Goal: Browse casually

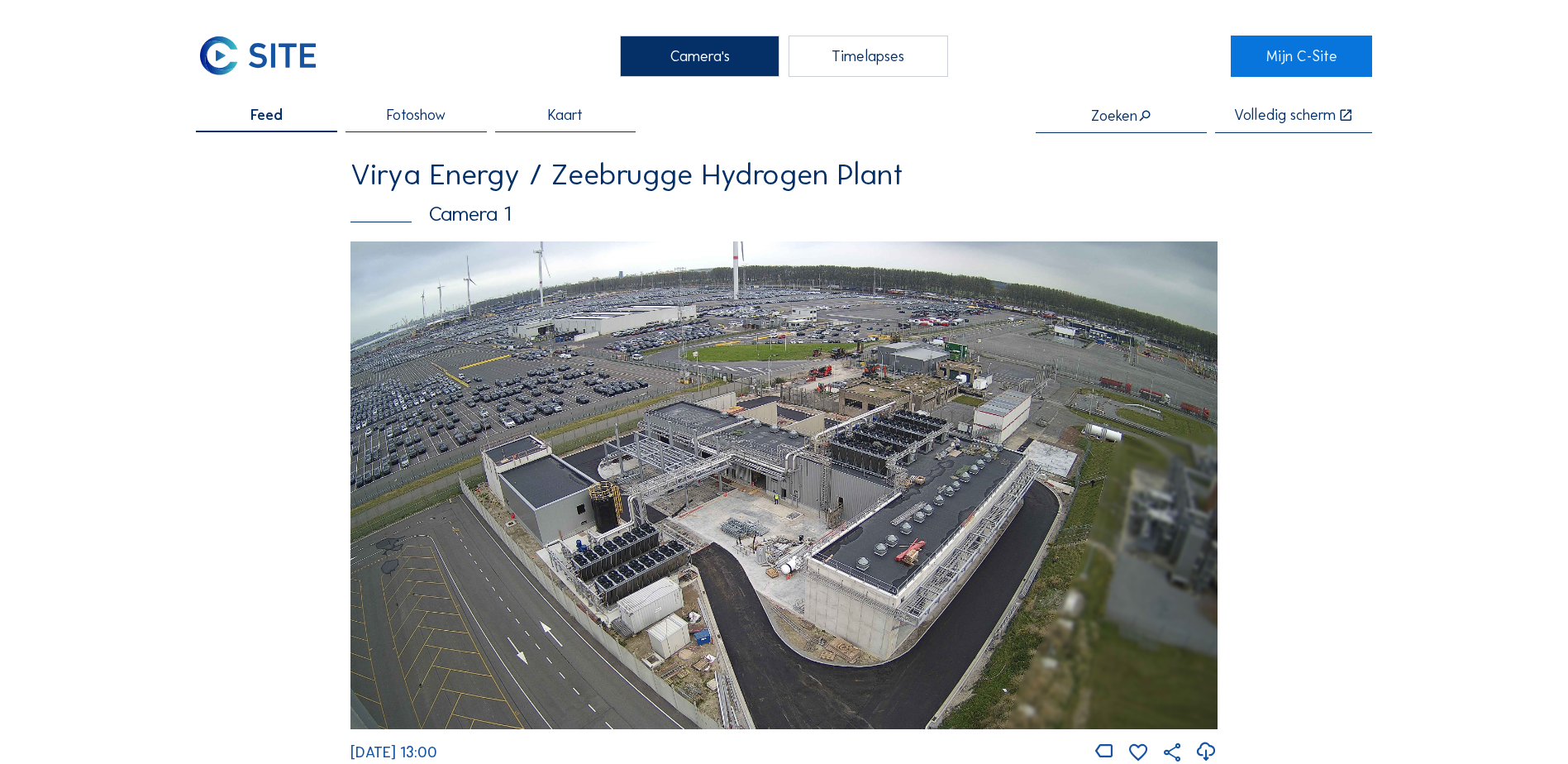
click at [527, 362] on img at bounding box center [784, 485] width 867 height 488
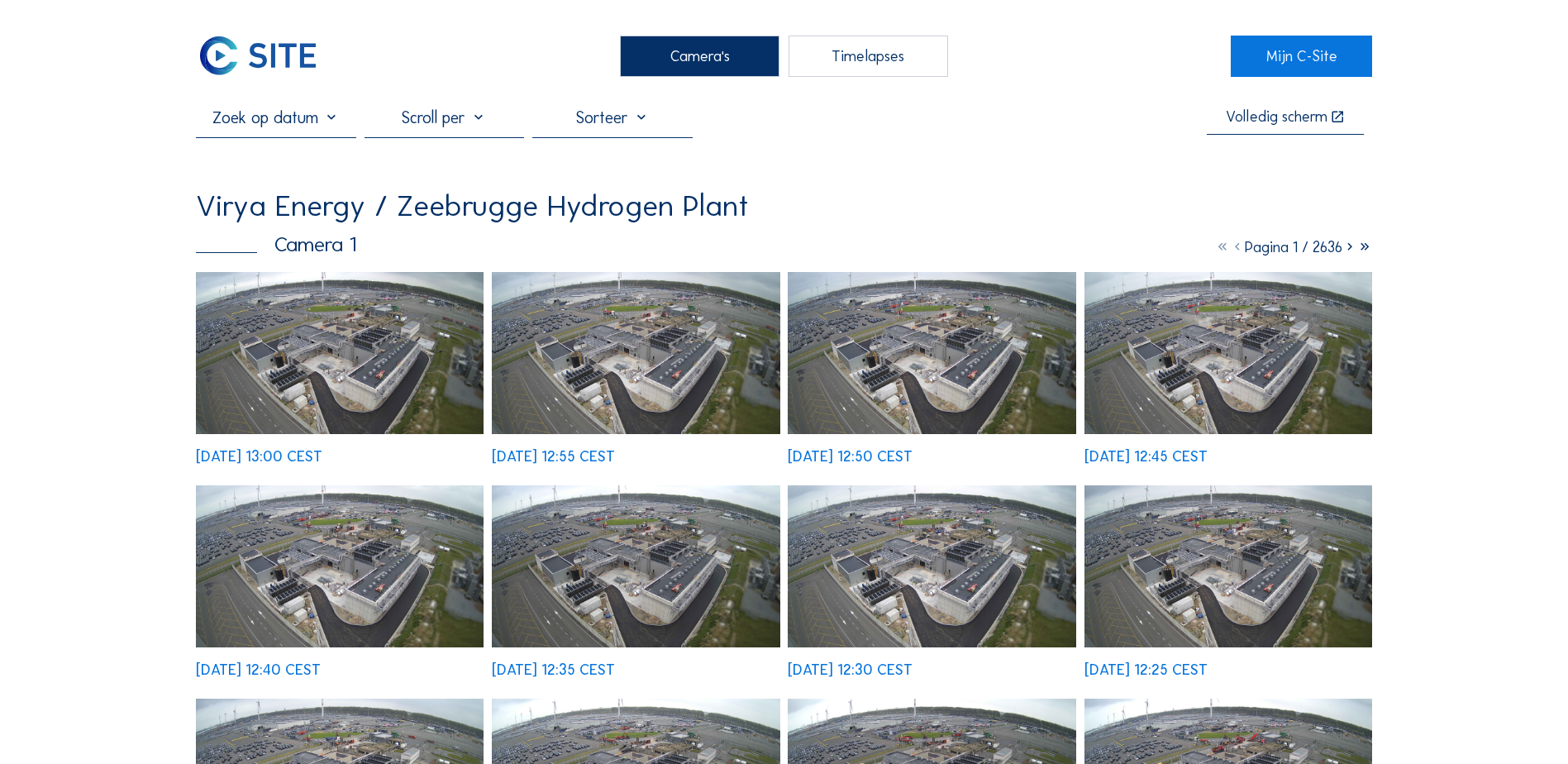
click at [421, 365] on img at bounding box center [339, 353] width 287 height 162
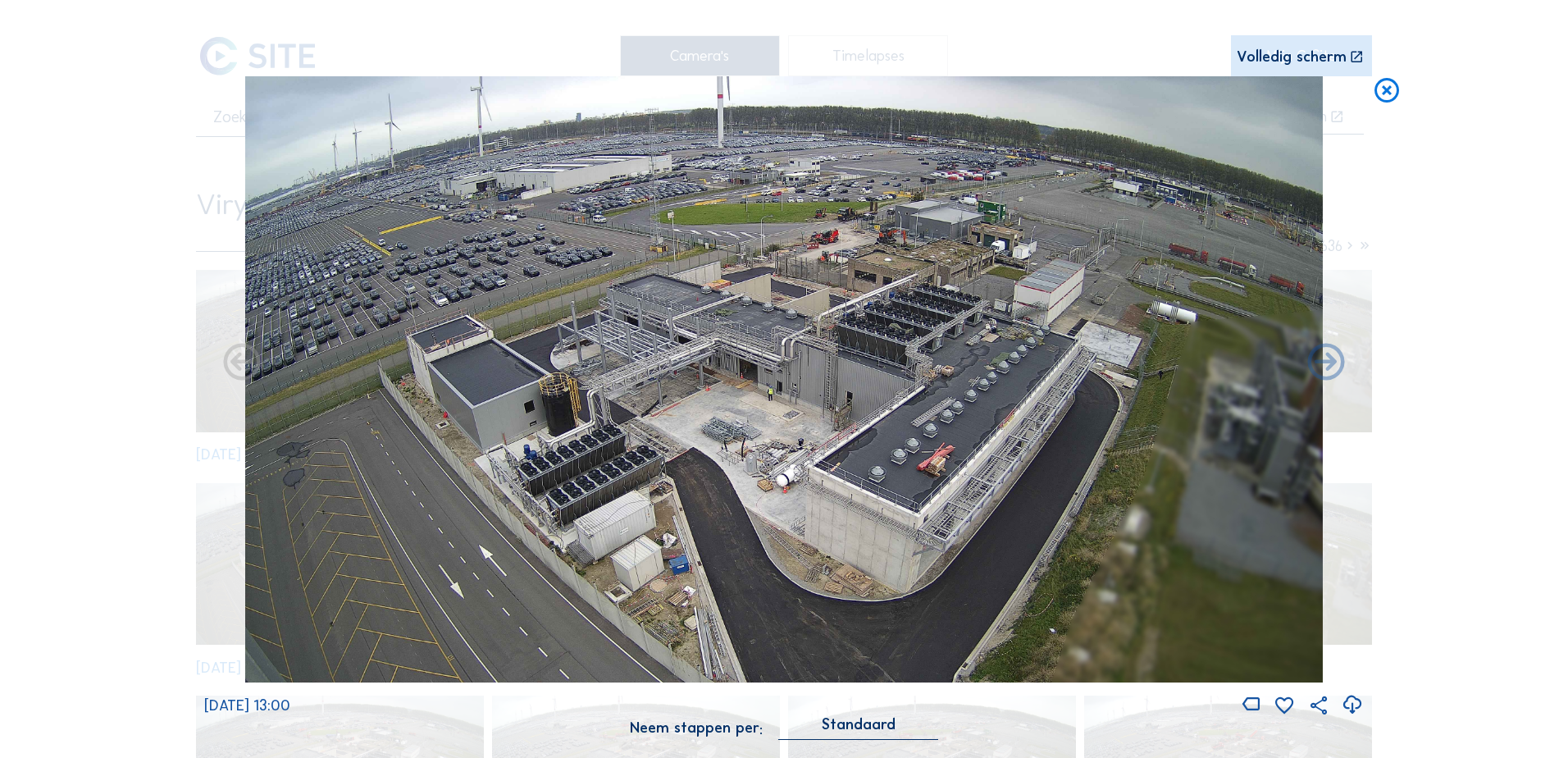
click at [1322, 61] on div "Volledig scherm" at bounding box center [1292, 57] width 110 height 16
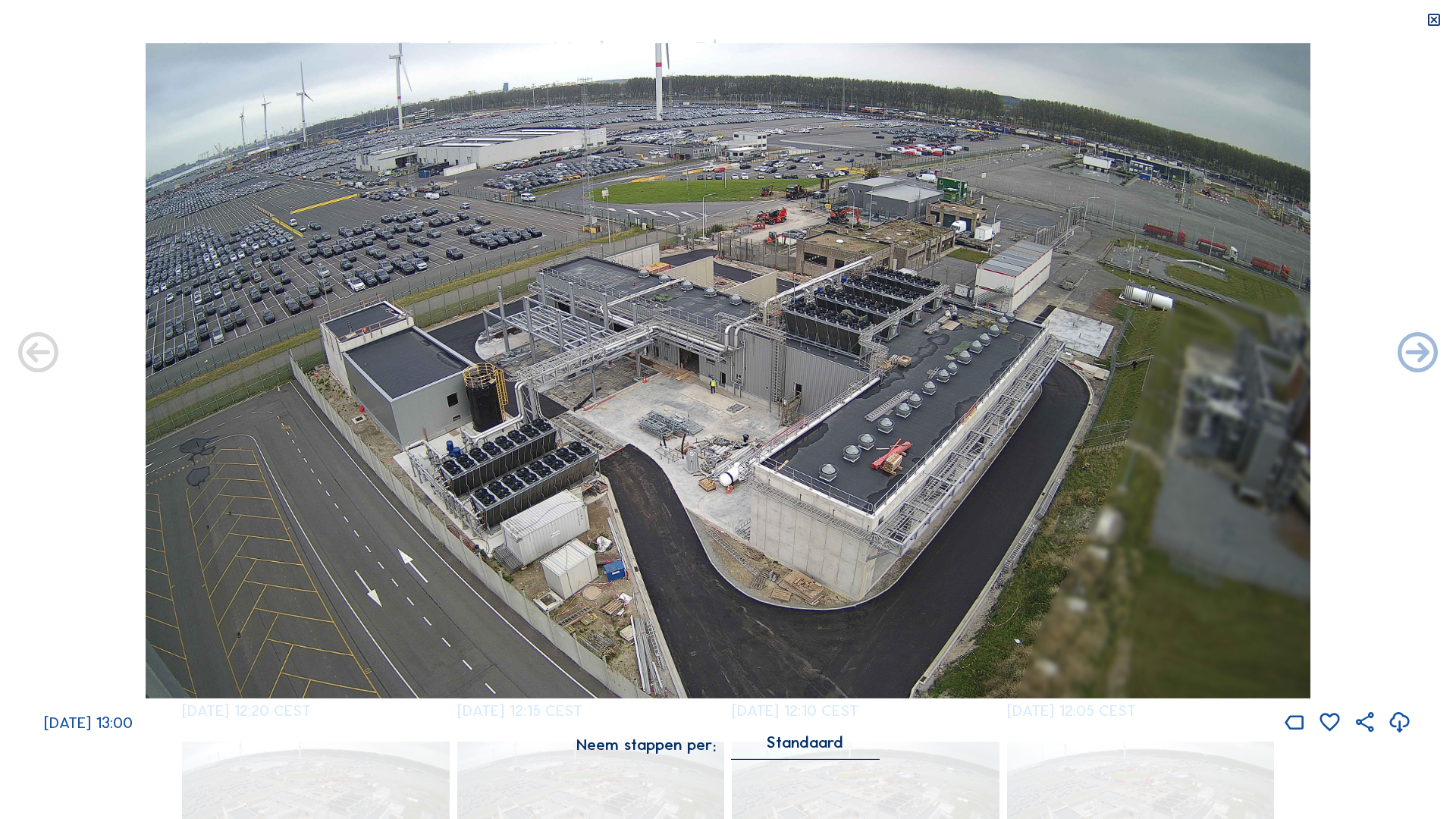
click at [1436, 23] on icon at bounding box center [1433, 21] width 16 height 16
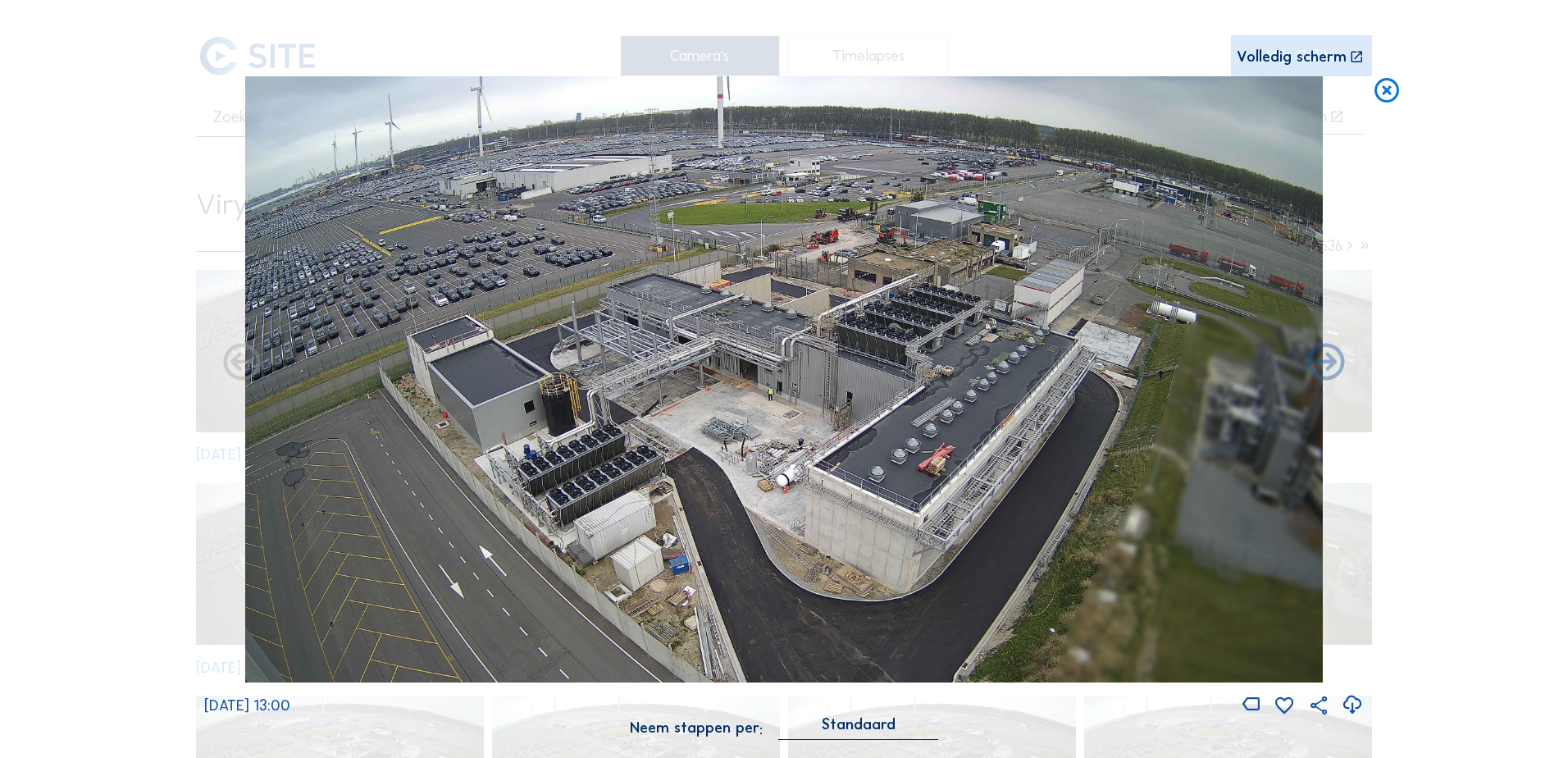
click at [1394, 91] on icon at bounding box center [1386, 92] width 29 height 30
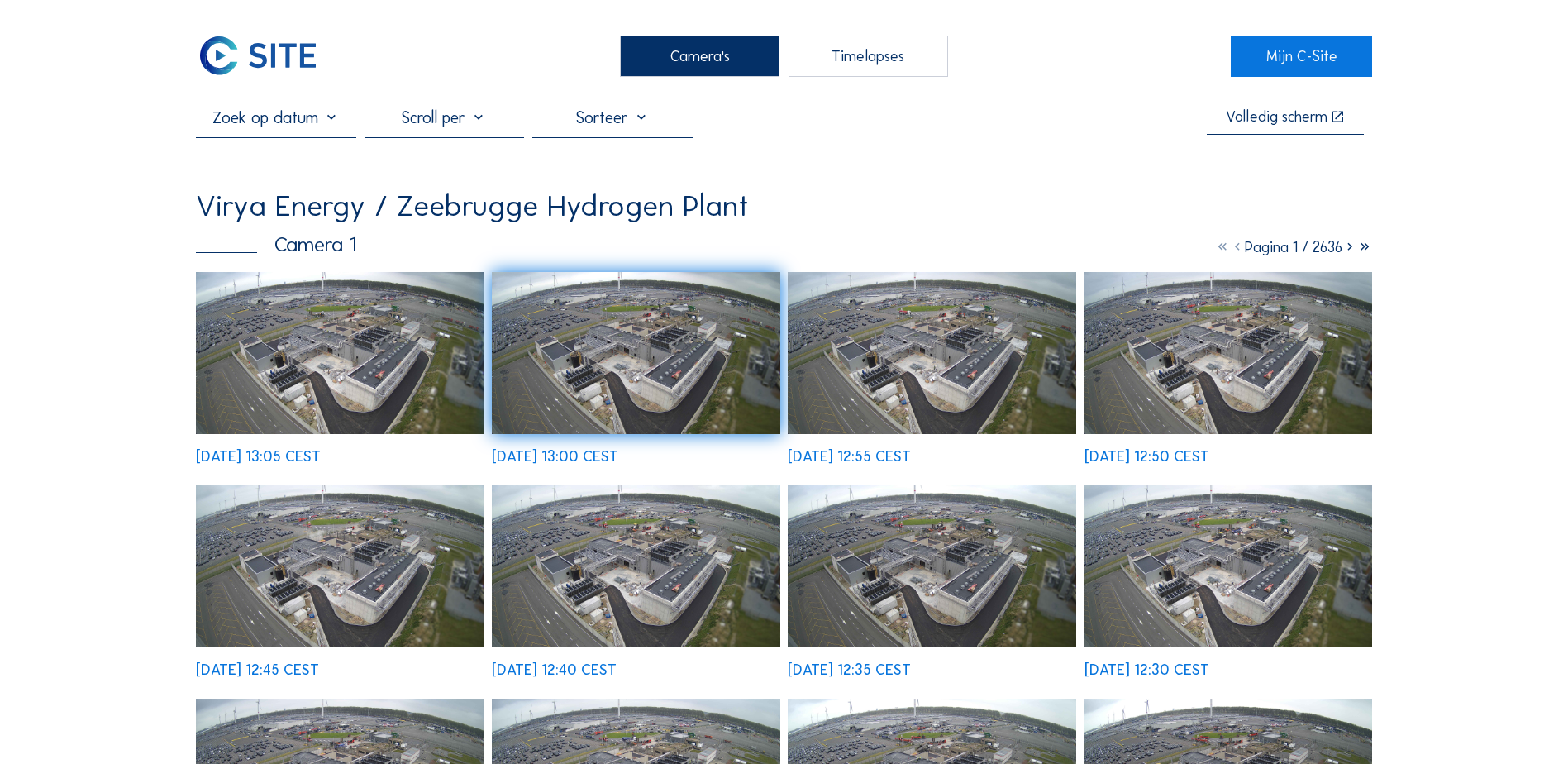
click at [648, 130] on div at bounding box center [612, 122] width 159 height 30
click at [637, 167] on div "Datum aflopend" at bounding box center [617, 174] width 134 height 16
click at [628, 126] on div "Datum aflopend" at bounding box center [612, 122] width 112 height 30
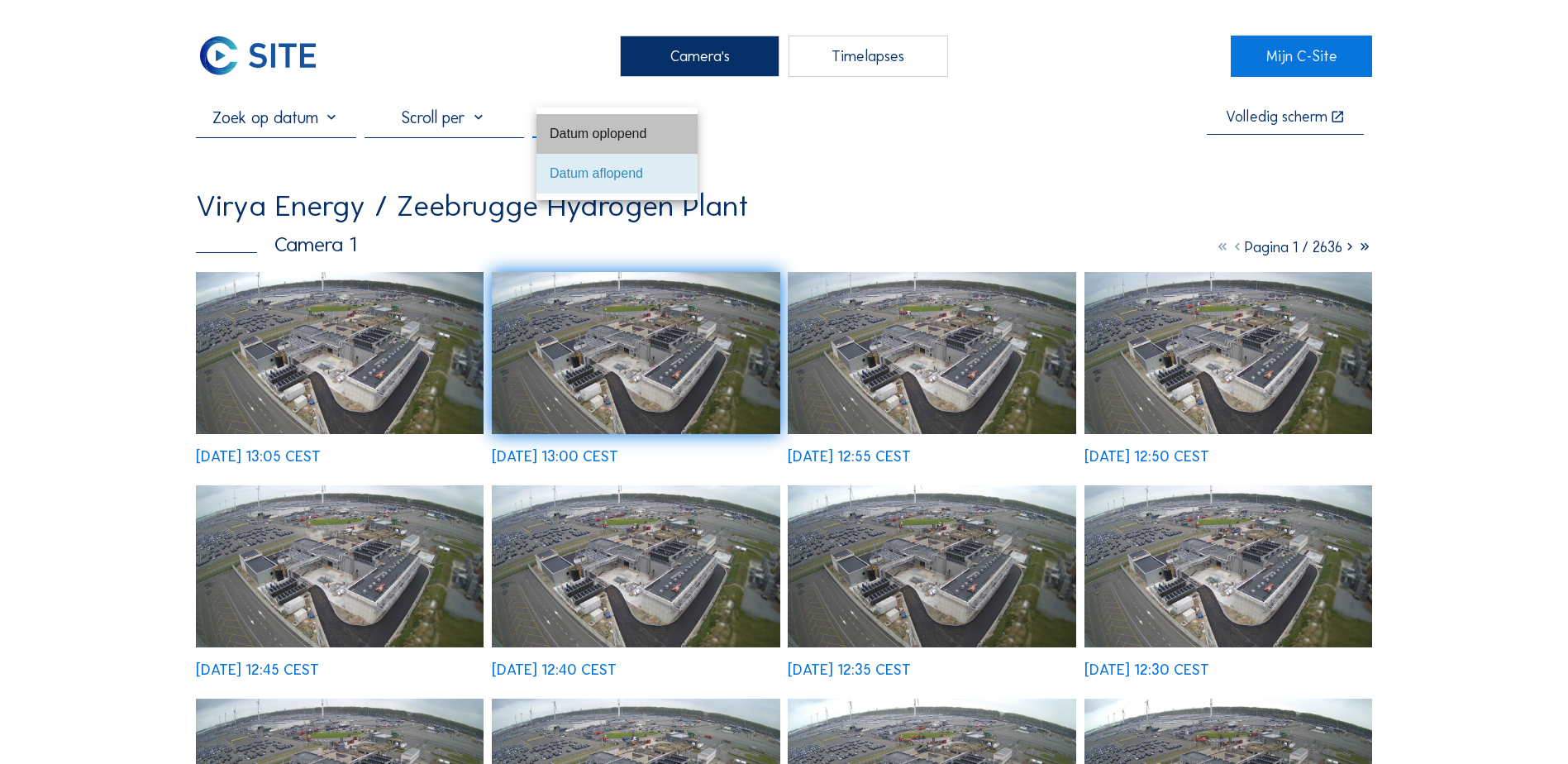
click at [626, 134] on div "Datum oplopend" at bounding box center [617, 133] width 134 height 16
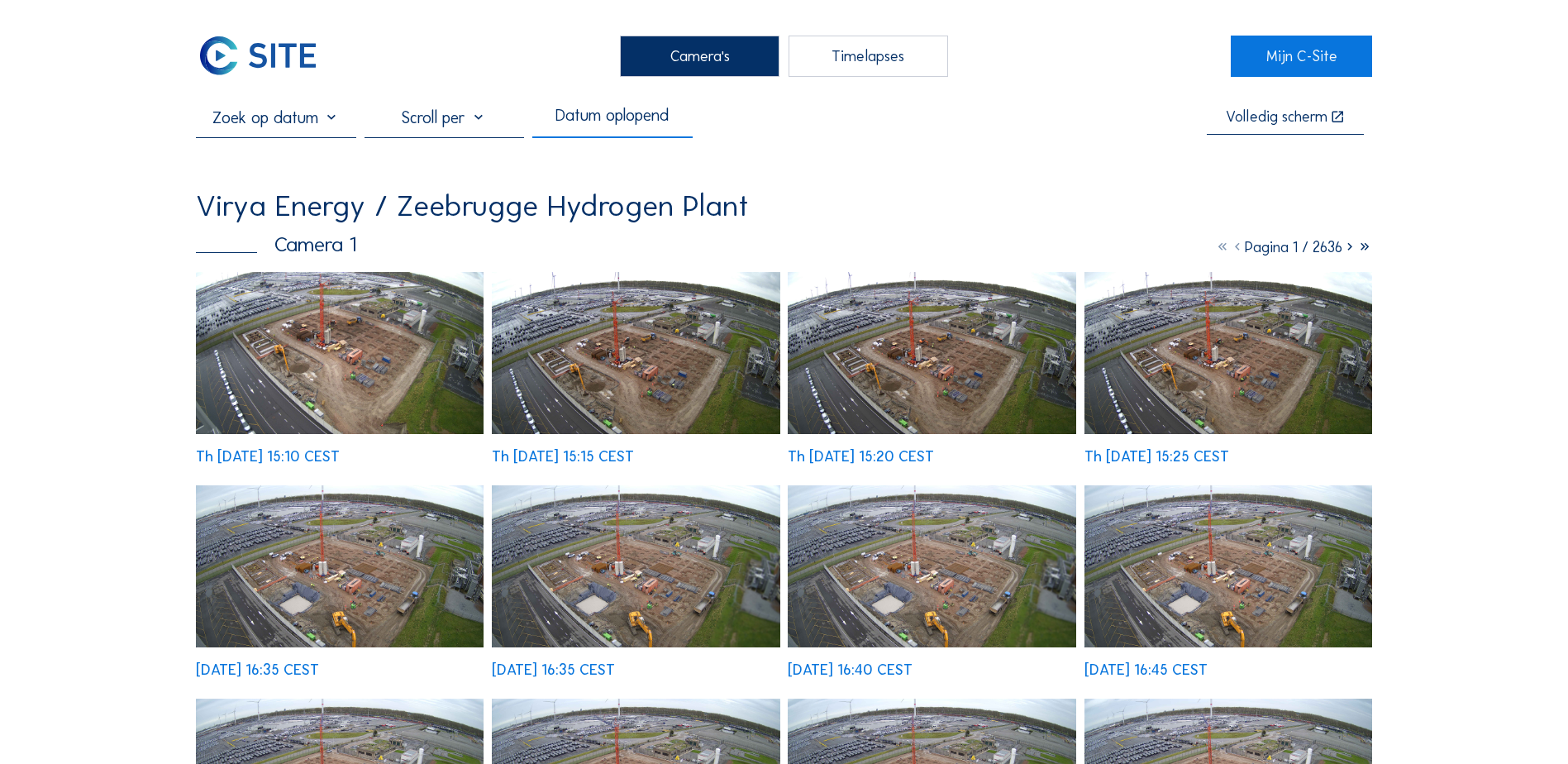
click at [275, 356] on img at bounding box center [339, 353] width 287 height 162
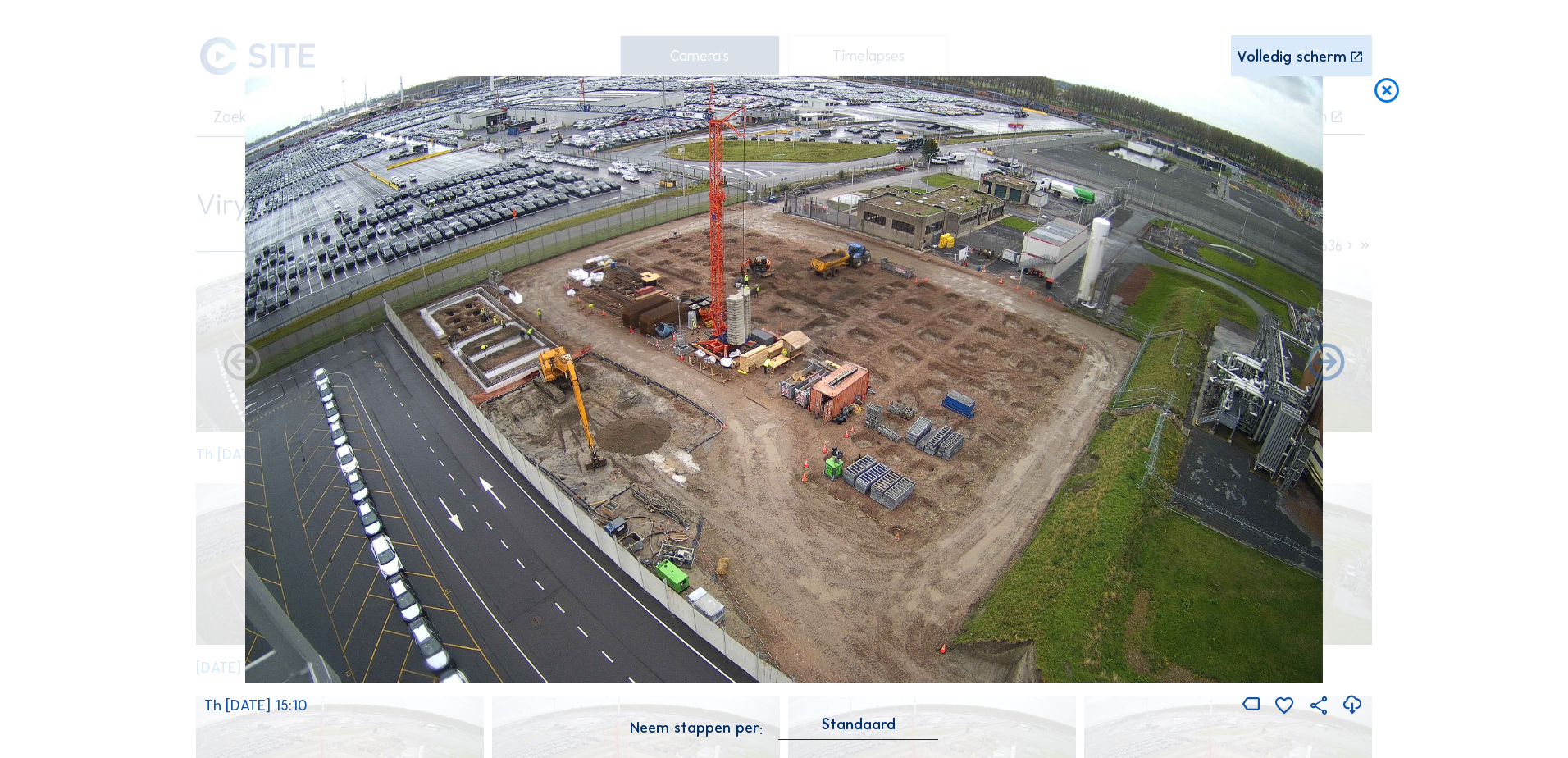
click at [1293, 57] on div "Volledig scherm" at bounding box center [1292, 57] width 110 height 16
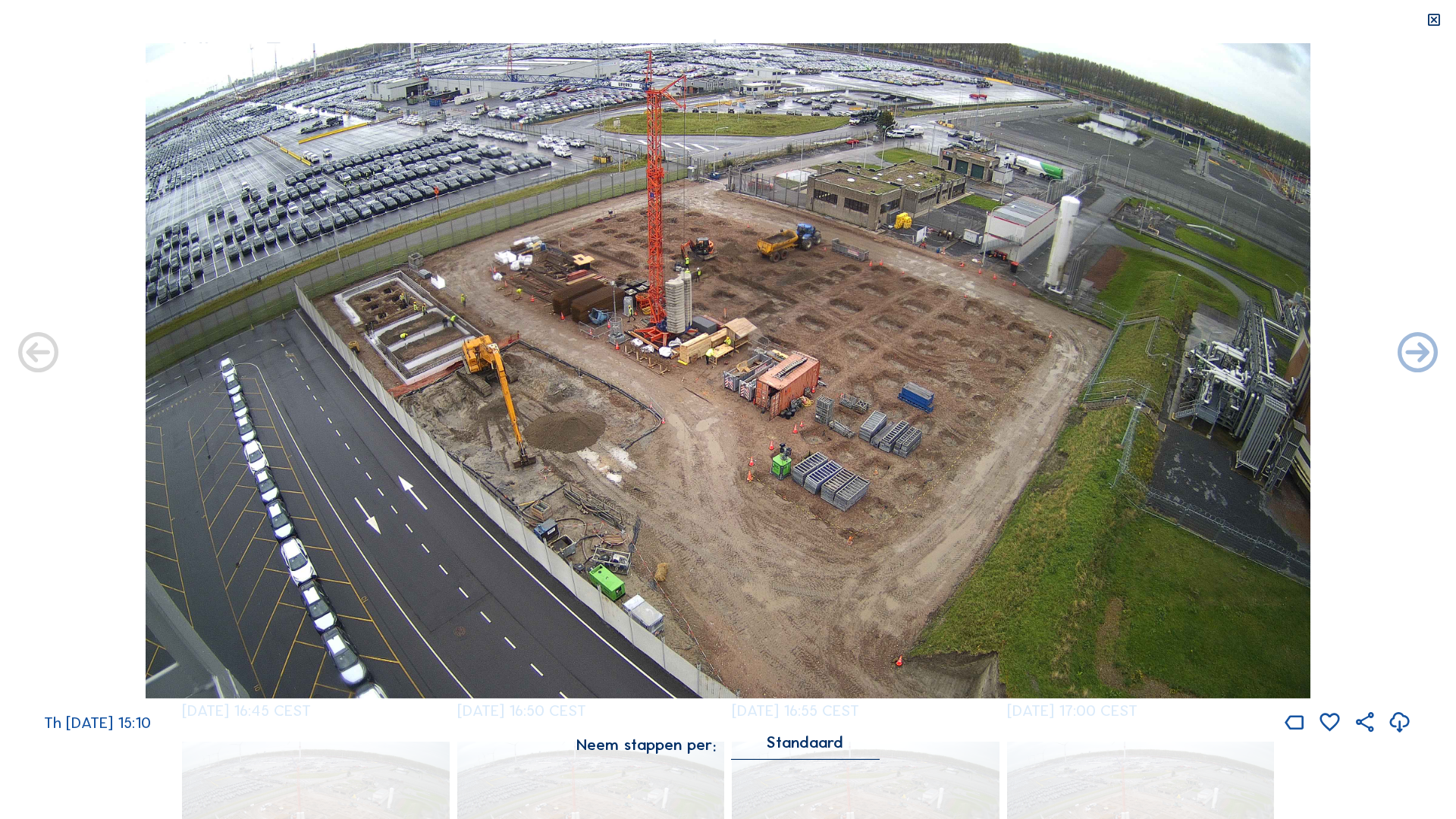
click at [1436, 21] on icon at bounding box center [1433, 21] width 16 height 16
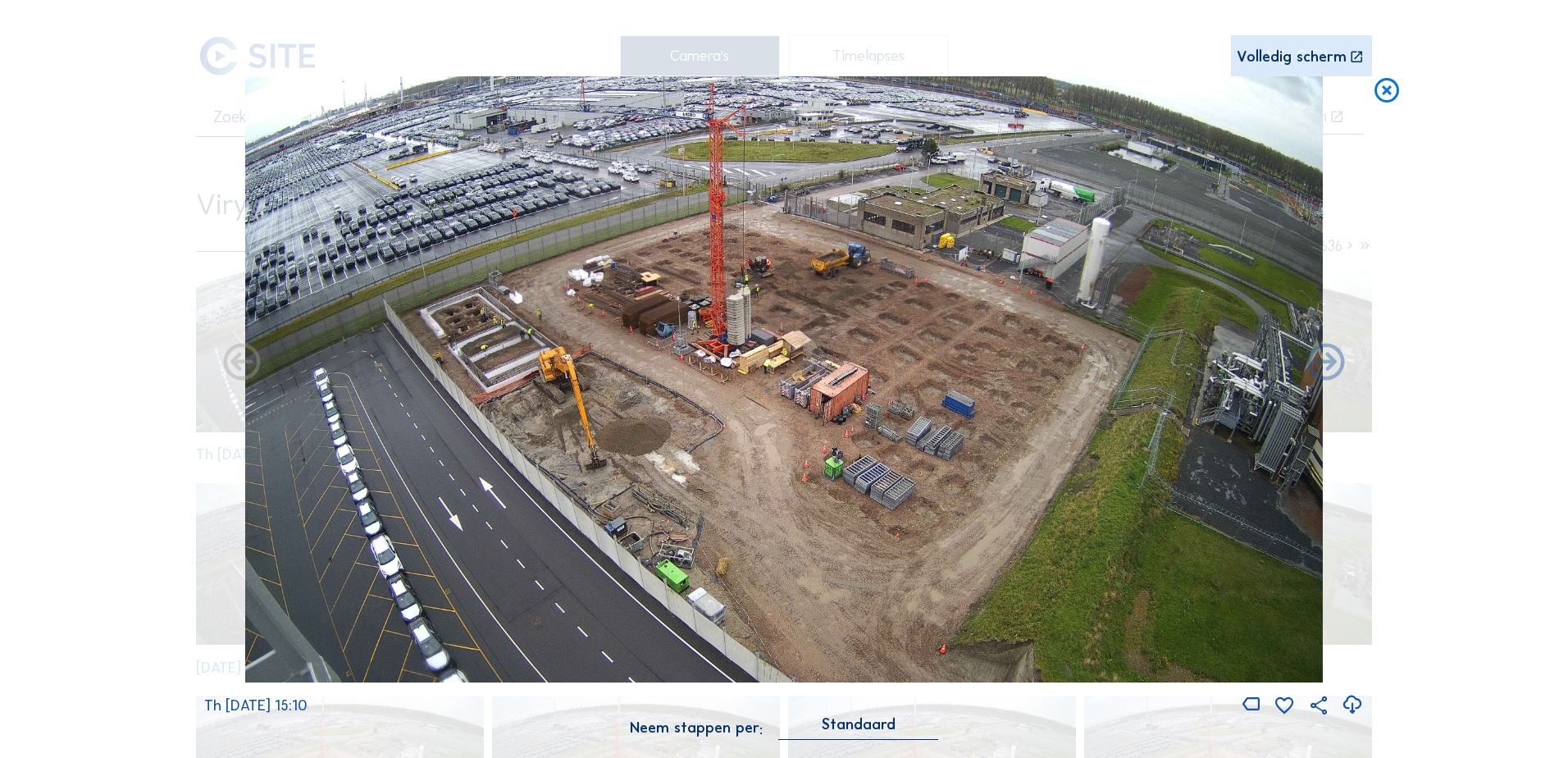
click at [1354, 709] on icon at bounding box center [1352, 705] width 22 height 27
click at [1555, 135] on div "Scroll om door de tijd te reizen | Druk op de 'Alt'-[PERSON_NAME] + scroll om t…" at bounding box center [784, 379] width 1568 height 758
click at [1390, 90] on icon at bounding box center [1386, 92] width 29 height 30
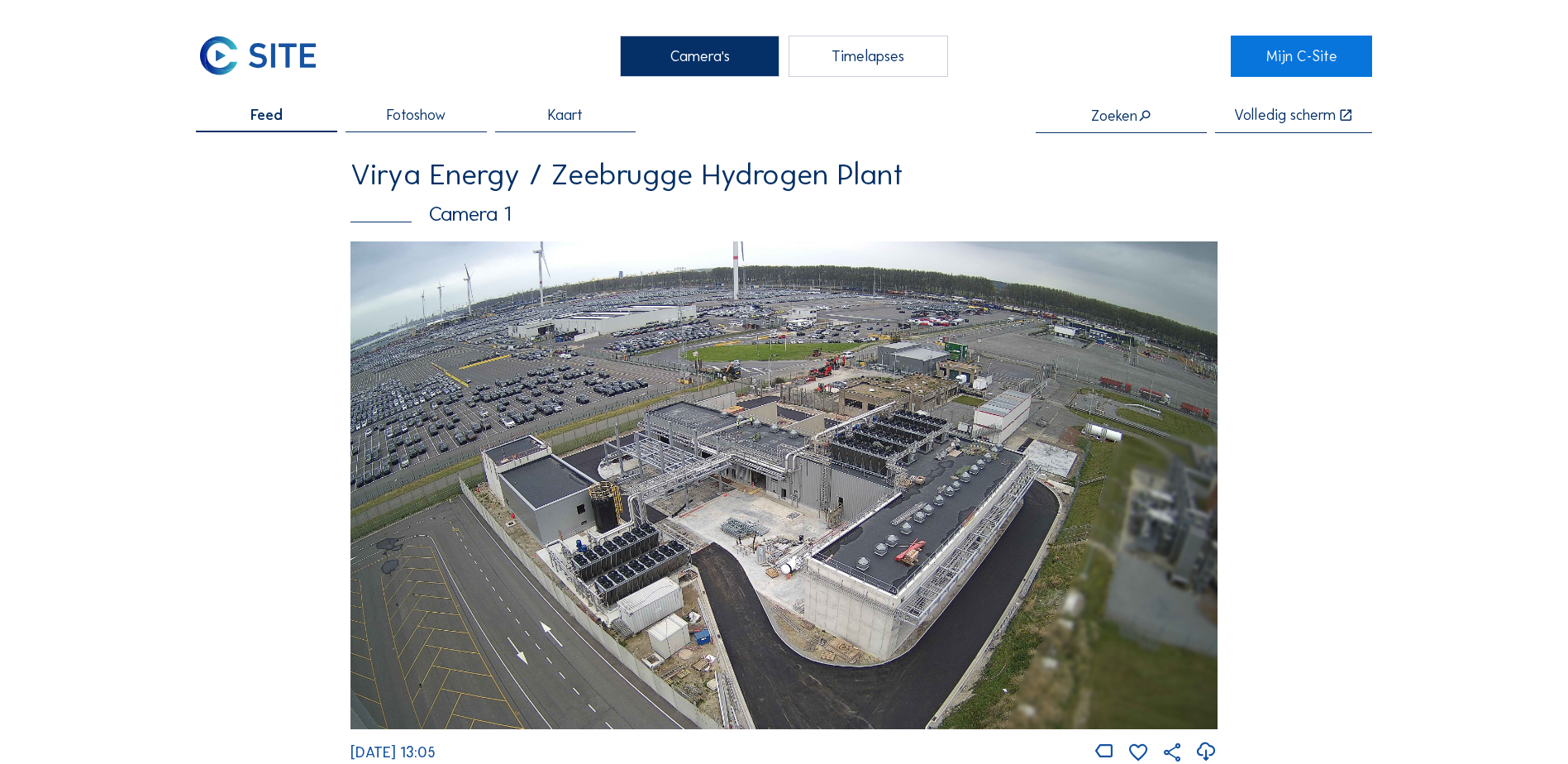
click at [579, 428] on img at bounding box center [784, 485] width 867 height 488
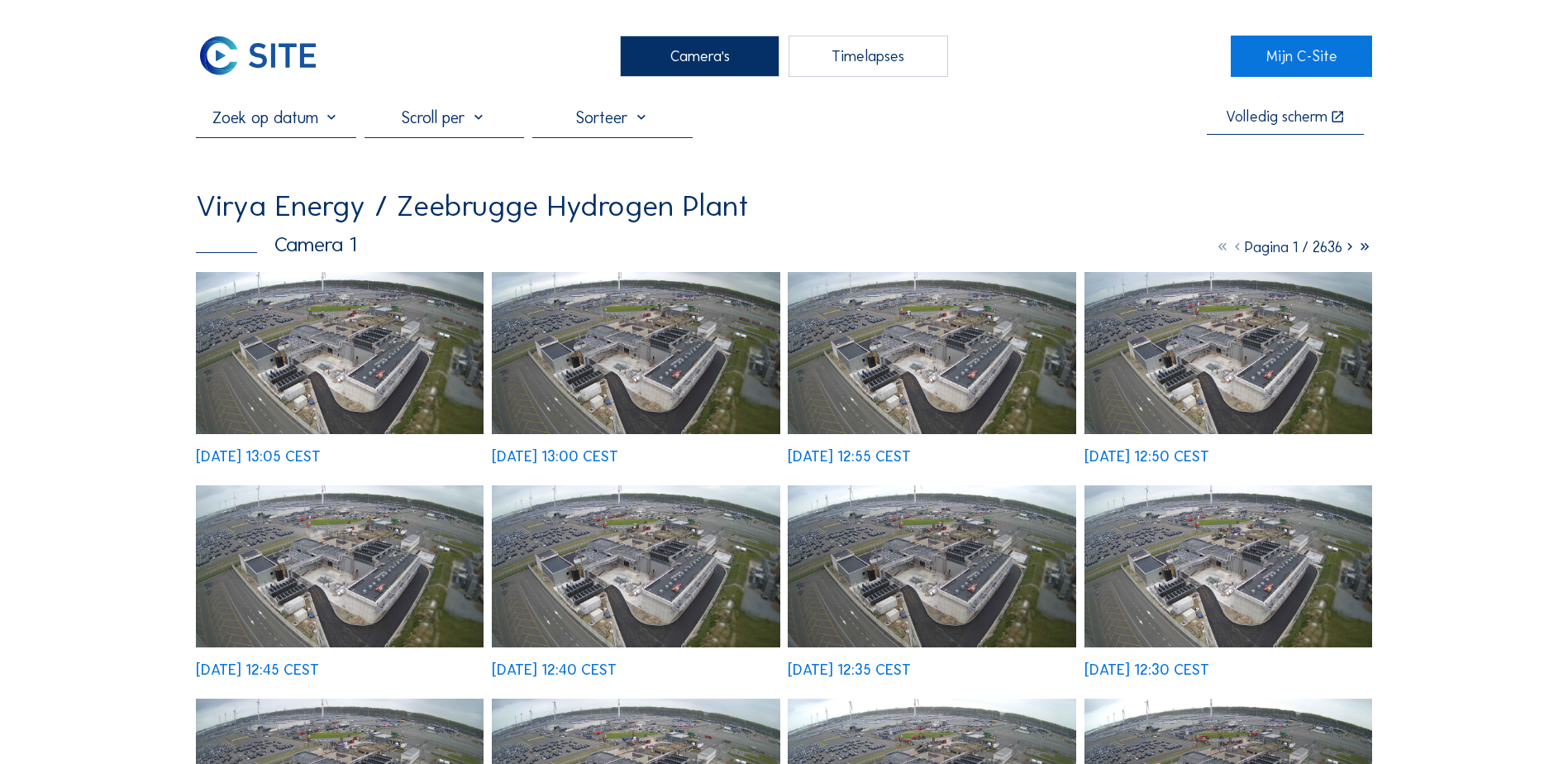
click at [282, 364] on img at bounding box center [339, 353] width 287 height 162
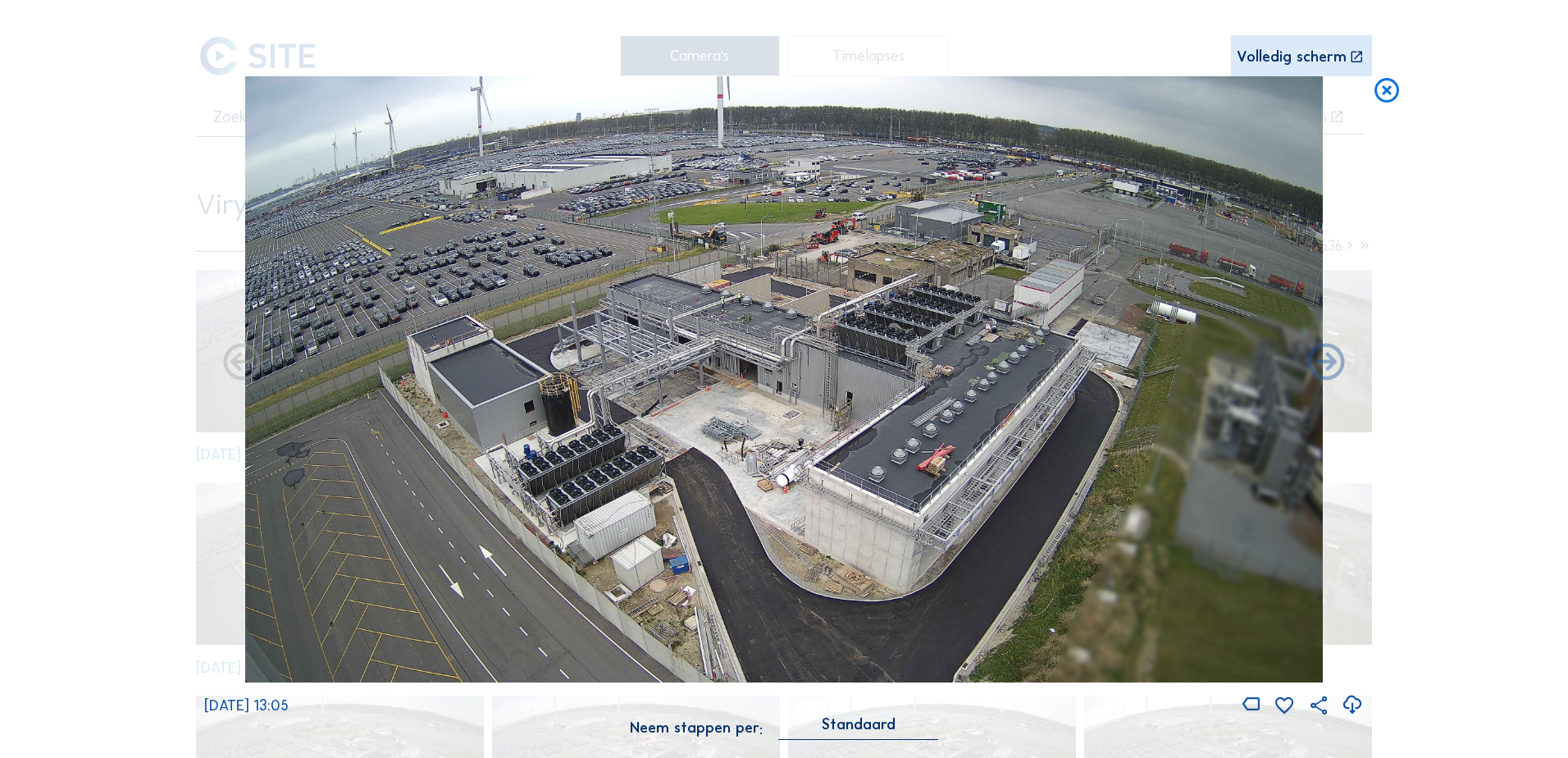
click at [1353, 707] on icon at bounding box center [1352, 705] width 22 height 27
